Goal: Book appointment/travel/reservation

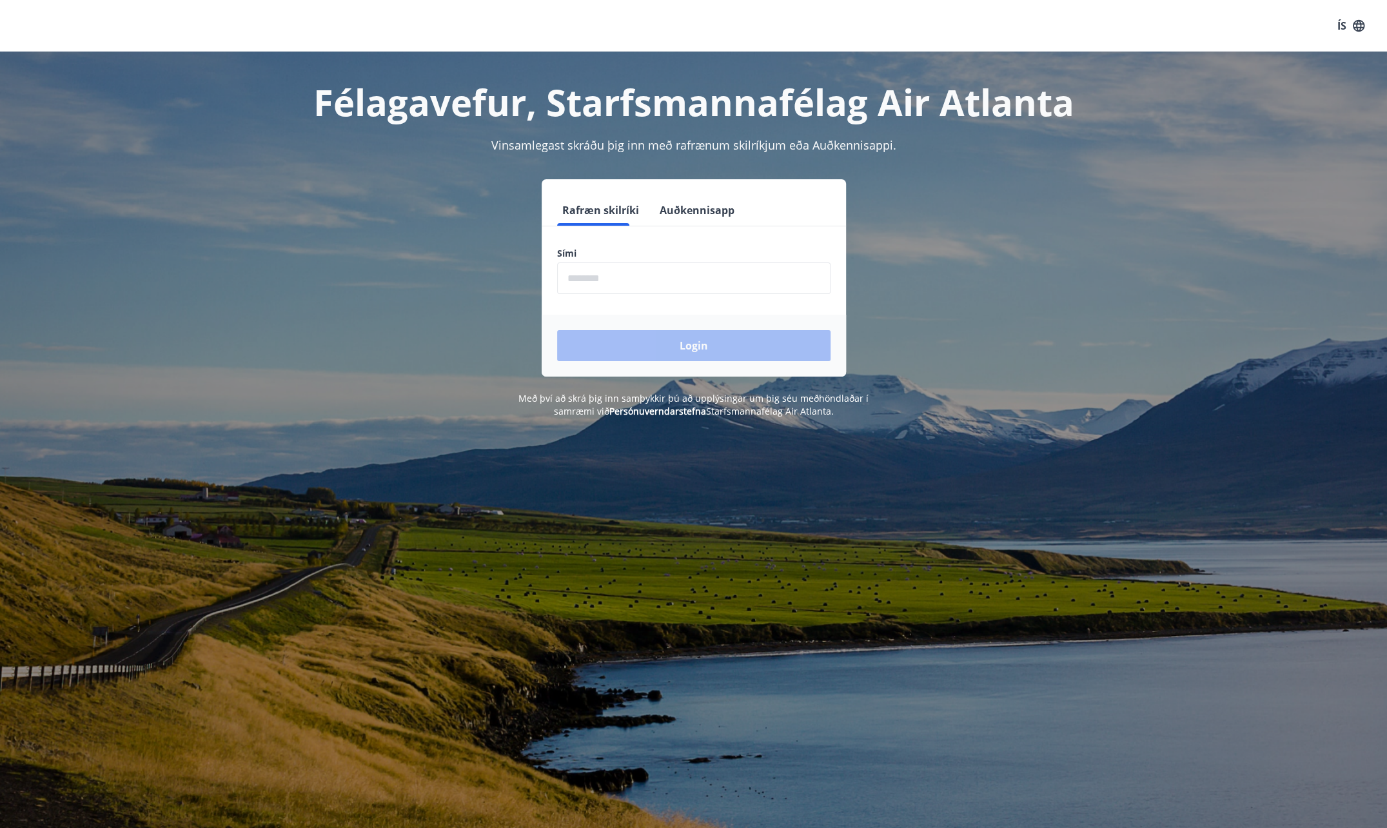
click at [647, 280] on input "phone" at bounding box center [693, 278] width 273 height 32
type input "********"
click at [657, 347] on button "Login" at bounding box center [693, 345] width 273 height 31
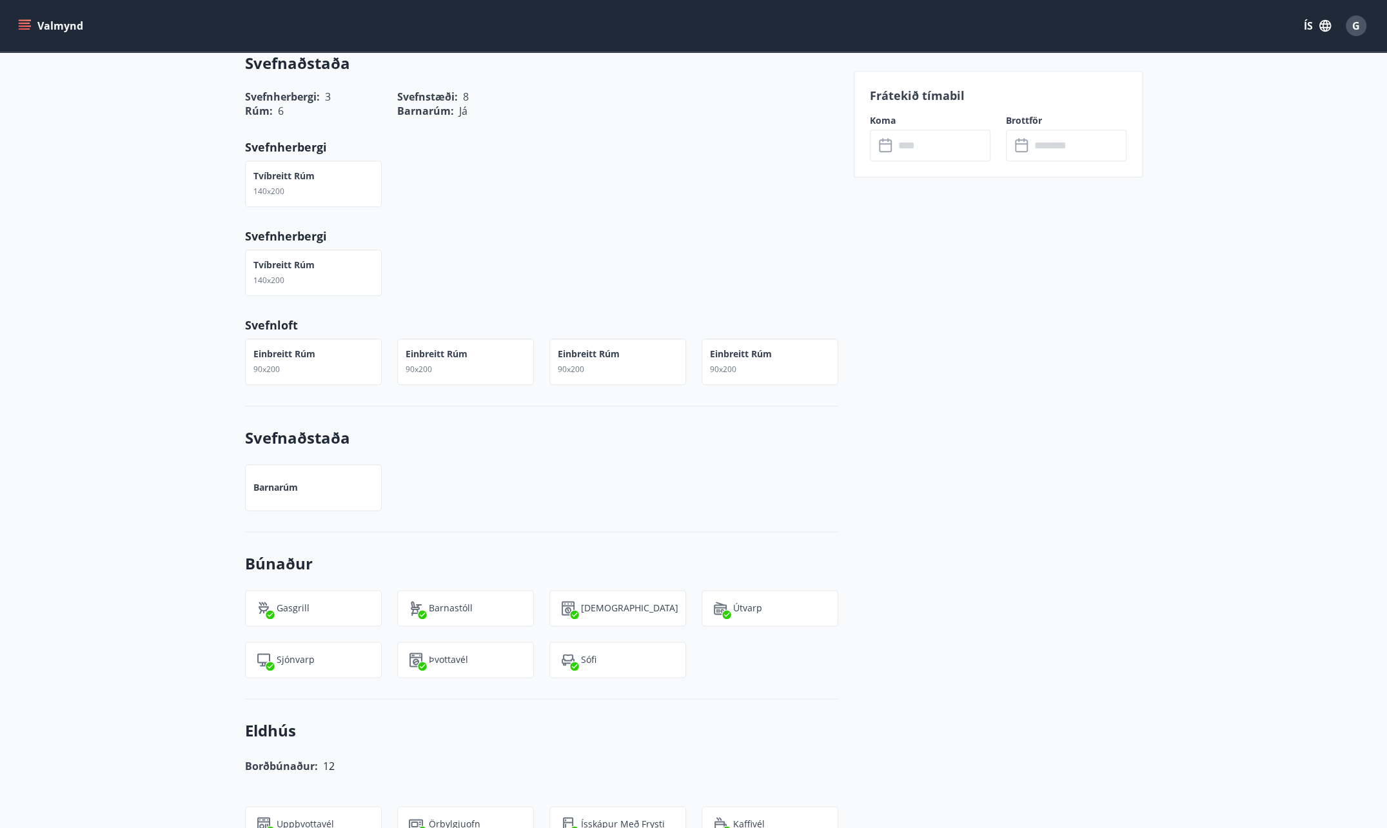
scroll to position [1096, 0]
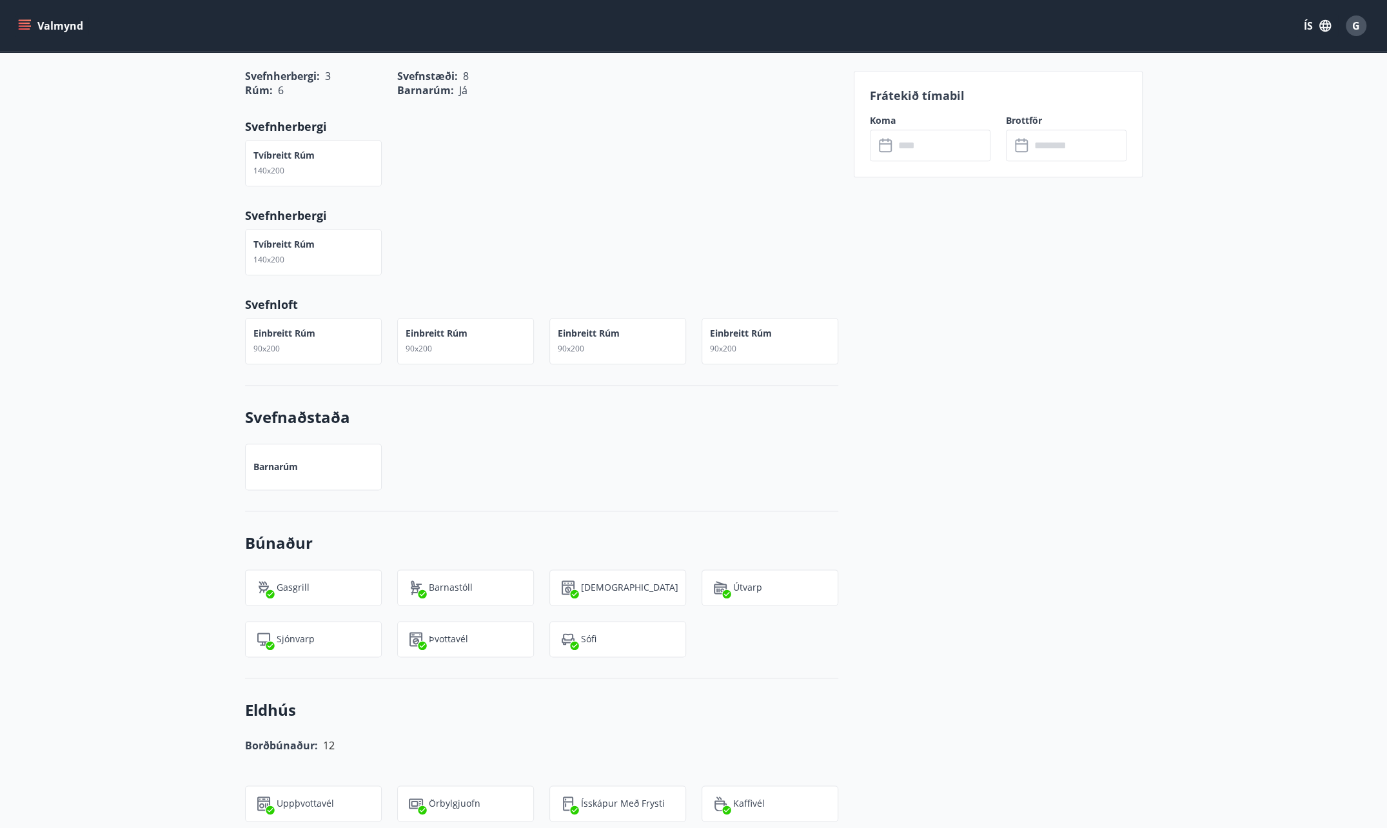
click at [951, 146] on input "text" at bounding box center [942, 146] width 96 height 32
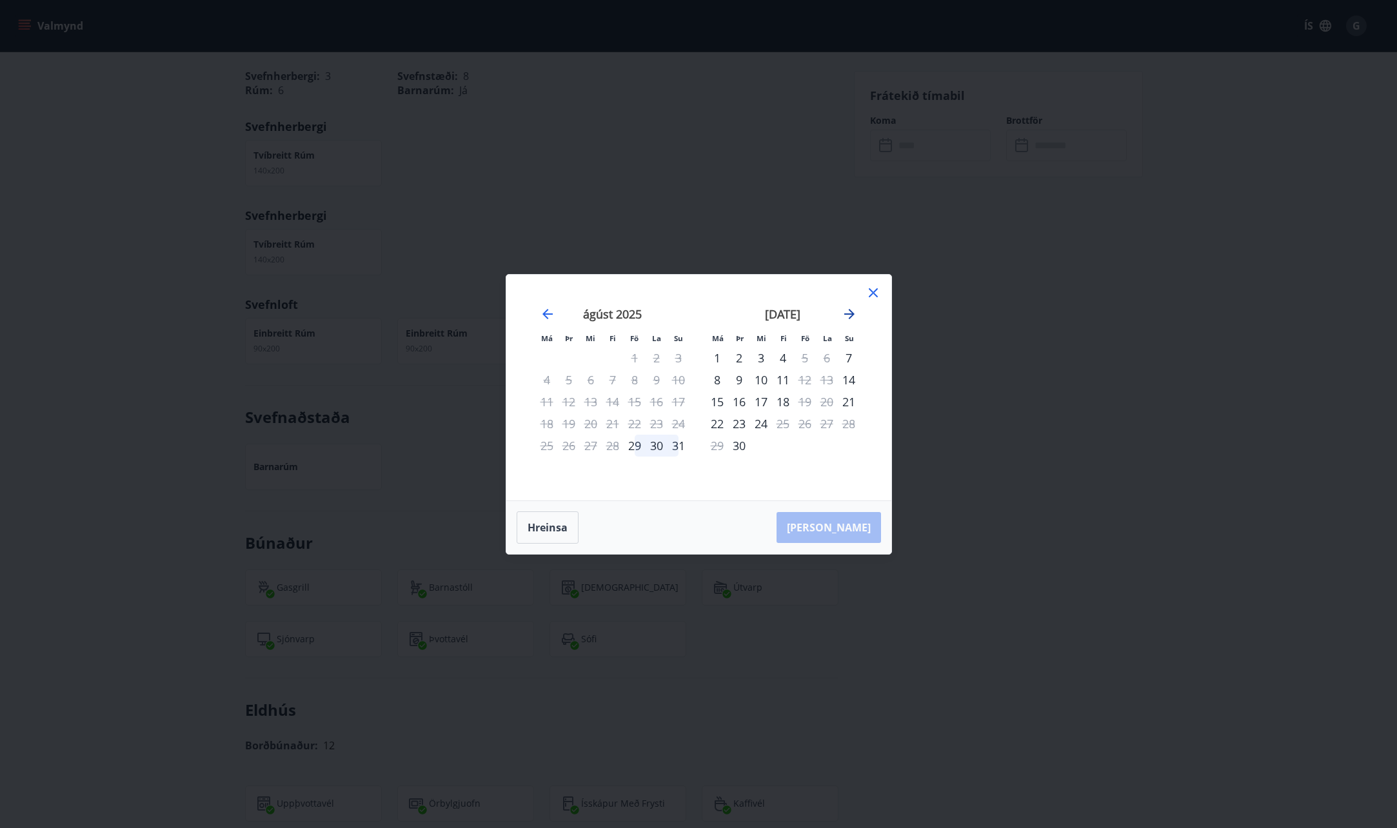
click at [851, 313] on icon "Move forward to switch to the next month." at bounding box center [849, 314] width 10 height 10
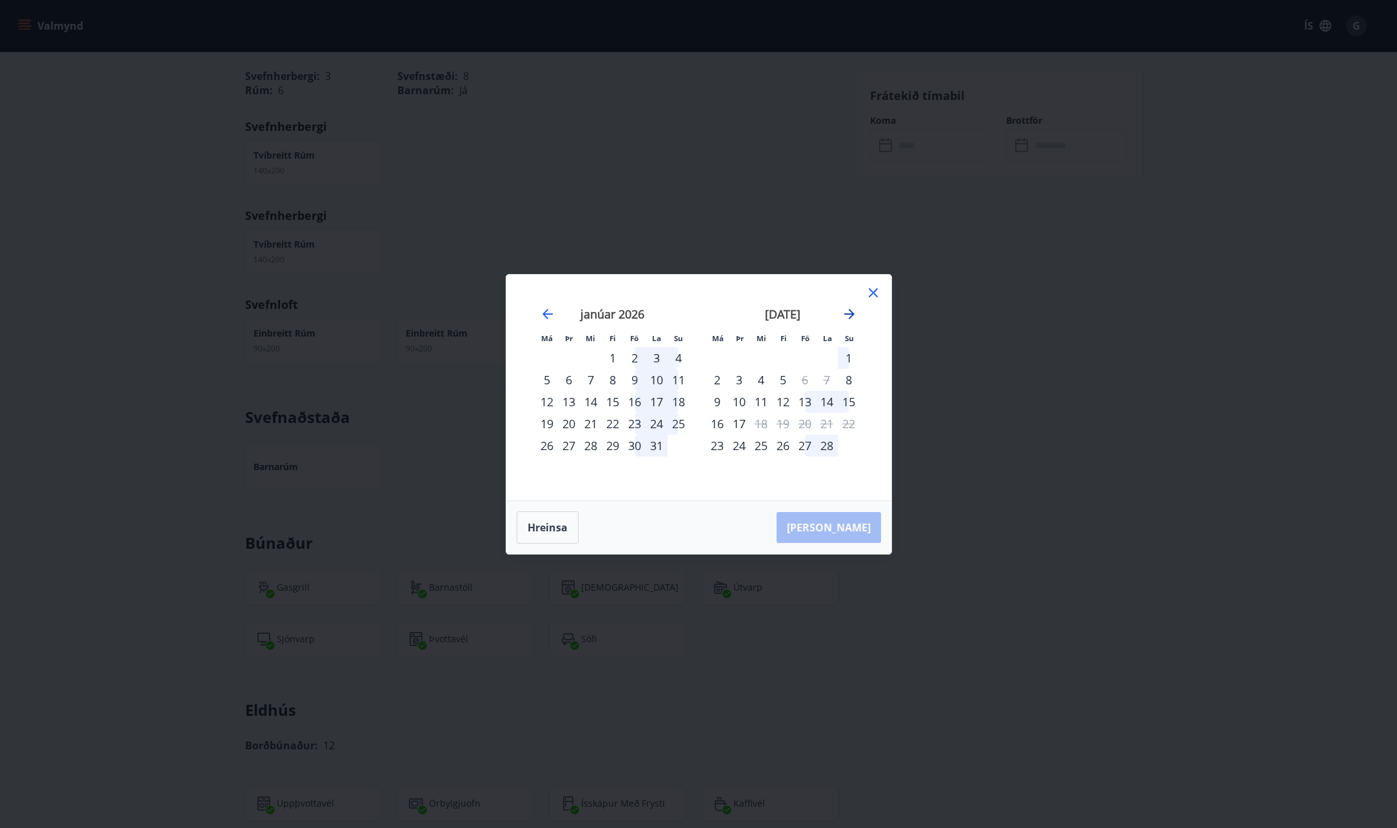
click at [851, 313] on icon "Move forward to switch to the next month." at bounding box center [849, 314] width 10 height 10
click at [851, 317] on icon "Move forward to switch to the next month." at bounding box center [849, 314] width 10 height 10
click at [987, 359] on div "Má Þr Mi Fi Fö La Su Má Þr Mi Fi Fö La [DEMOGRAPHIC_DATA] [DATE] 1 2 3 4 5 6 7 …" at bounding box center [698, 414] width 1397 height 828
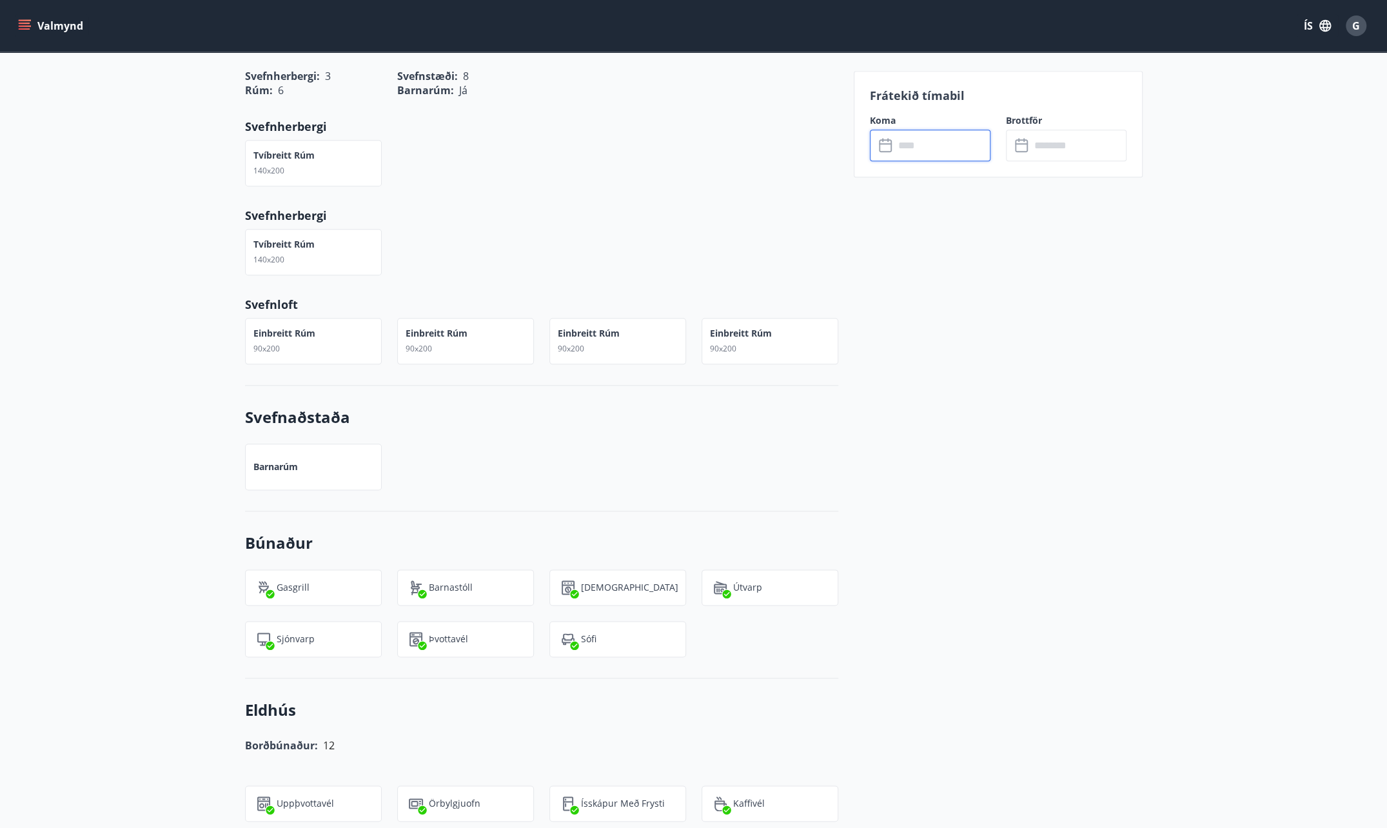
click at [967, 146] on input "text" at bounding box center [942, 146] width 96 height 32
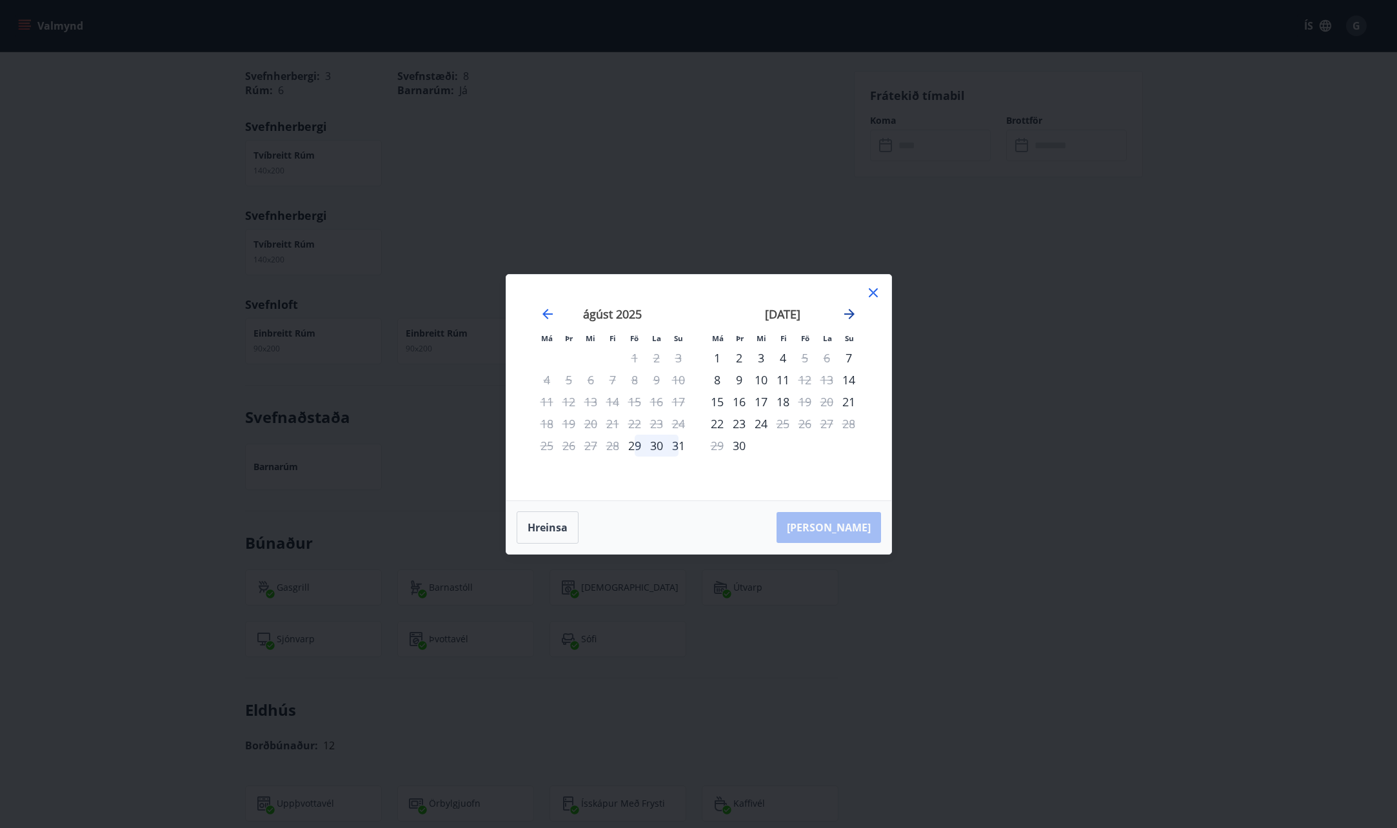
click at [849, 309] on icon "Move forward to switch to the next month." at bounding box center [849, 313] width 15 height 15
click at [849, 310] on icon "Move forward to switch to the next month." at bounding box center [849, 313] width 15 height 15
click at [851, 313] on icon "Move forward to switch to the next month." at bounding box center [849, 314] width 10 height 10
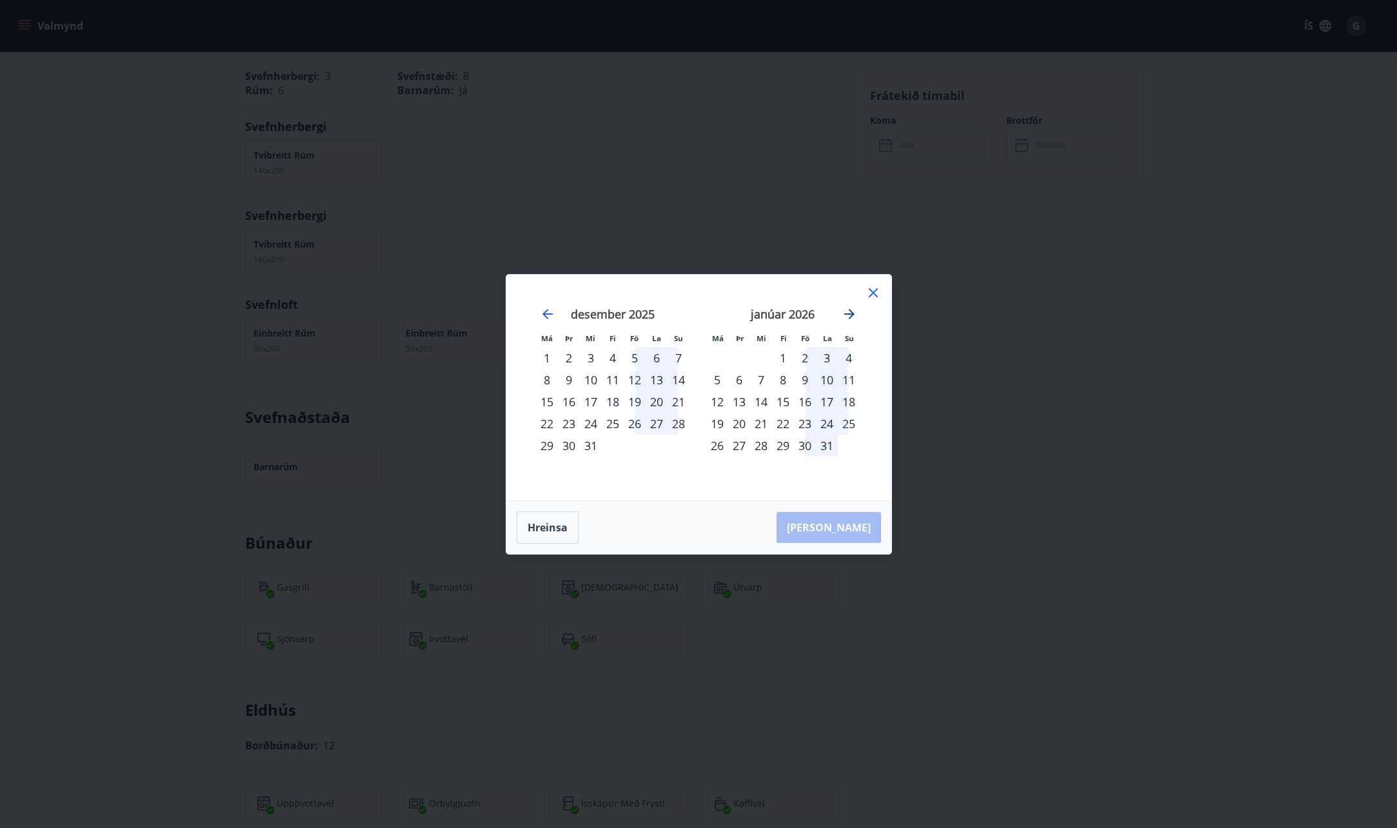
click at [851, 313] on icon "Move forward to switch to the next month." at bounding box center [849, 314] width 10 height 10
click at [845, 316] on icon "Move forward to switch to the next month." at bounding box center [849, 313] width 15 height 15
click at [848, 316] on icon "Move forward to switch to the next month." at bounding box center [849, 313] width 15 height 15
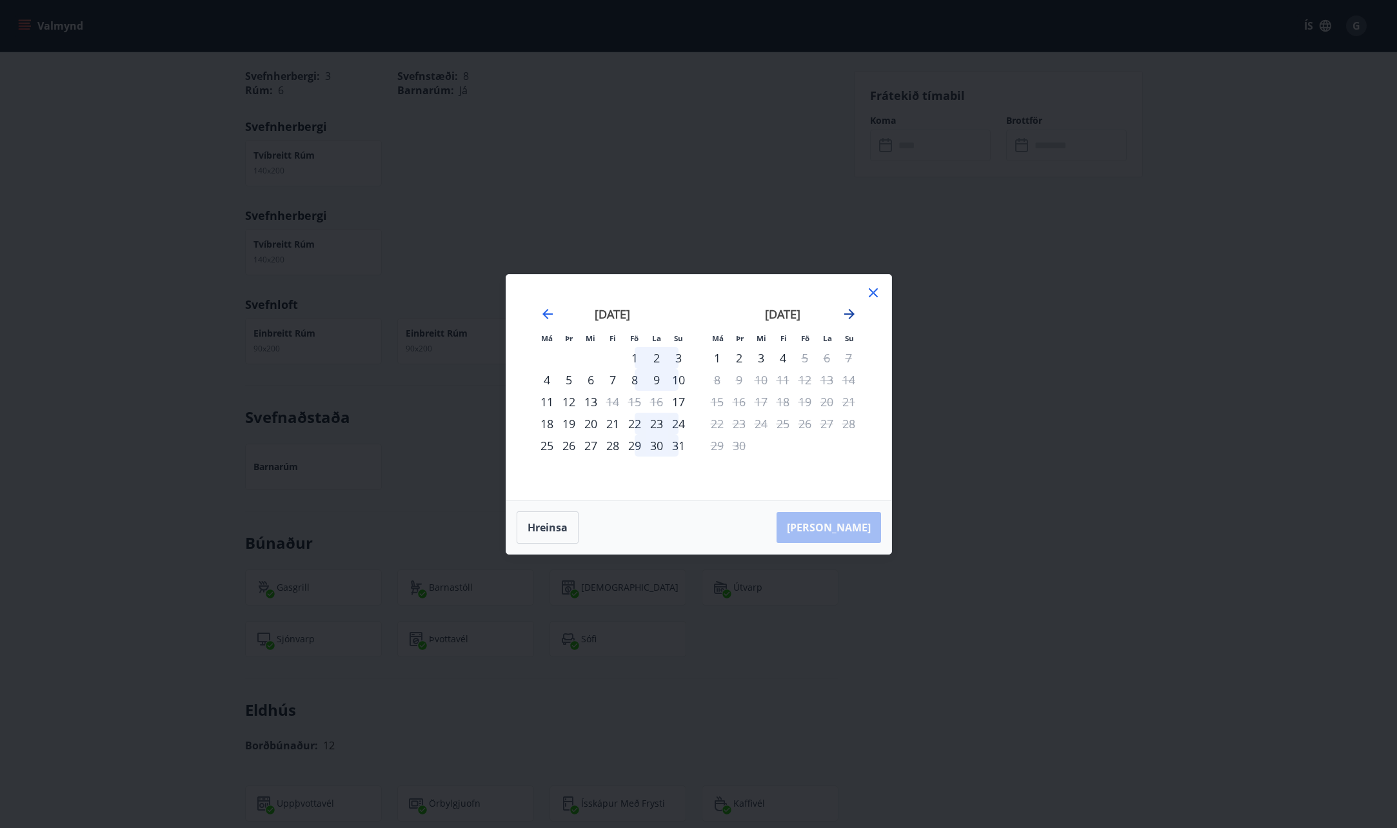
click at [849, 316] on icon "Move forward to switch to the next month." at bounding box center [849, 313] width 15 height 15
click at [868, 292] on icon at bounding box center [872, 292] width 15 height 15
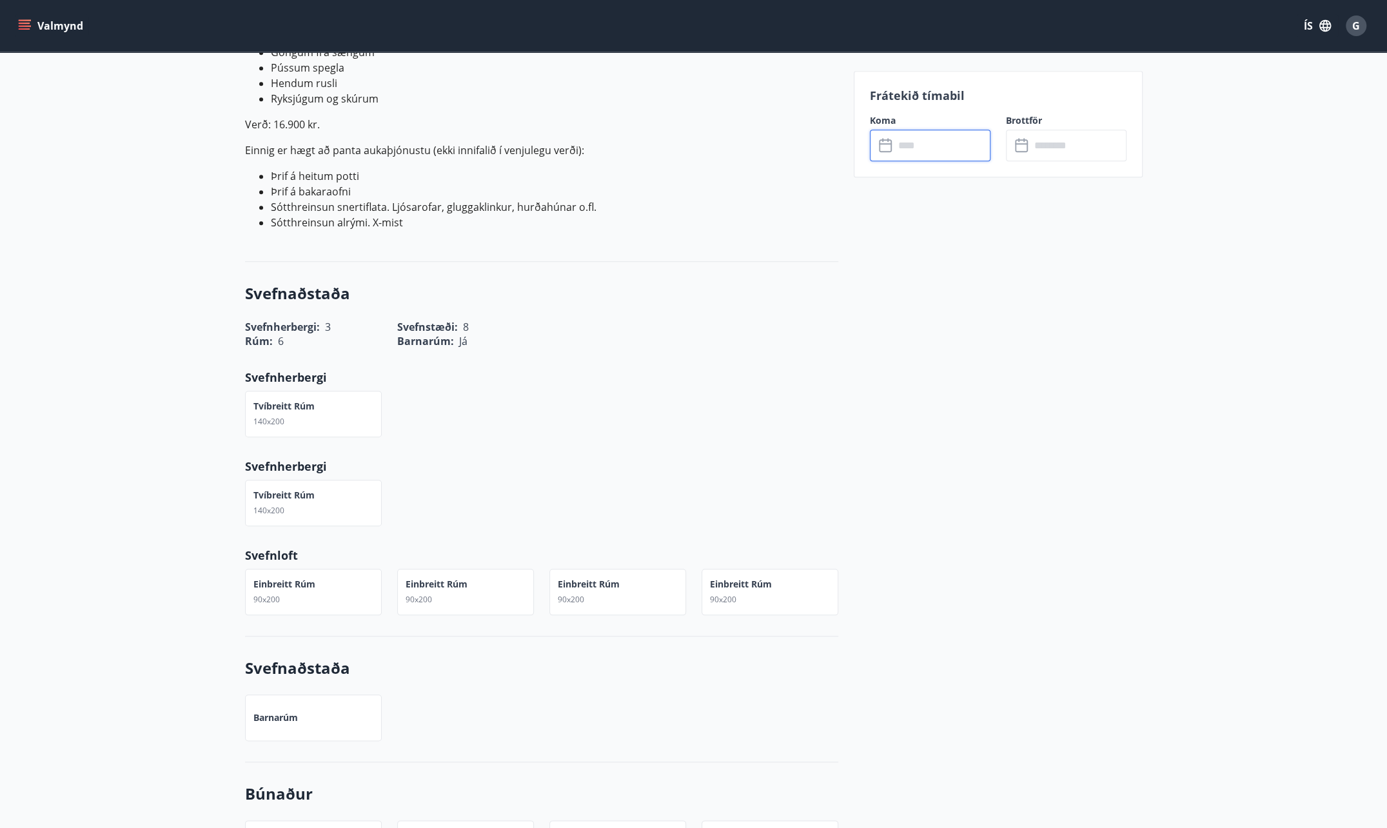
scroll to position [645, 0]
